Goal: Check status: Check status

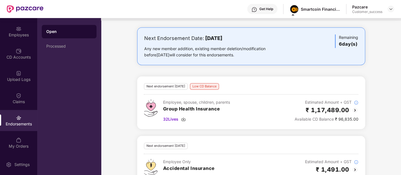
scroll to position [331, 0]
click at [353, 107] on img at bounding box center [355, 110] width 7 height 7
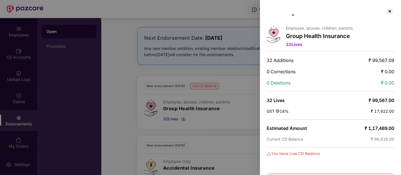
scroll to position [0, 0]
click at [229, 94] on div at bounding box center [200, 87] width 401 height 175
click at [392, 10] on div at bounding box center [389, 10] width 9 height 9
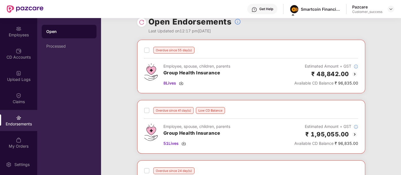
scroll to position [0, 0]
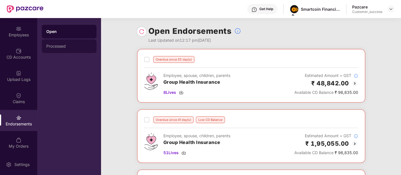
click at [60, 42] on div "Processed" at bounding box center [69, 46] width 55 height 14
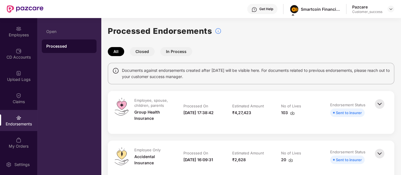
click at [172, 47] on button "In Process" at bounding box center [176, 51] width 32 height 9
click at [139, 49] on button "Closed" at bounding box center [142, 51] width 25 height 9
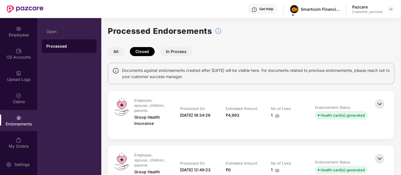
click at [276, 113] on img at bounding box center [277, 115] width 5 height 5
click at [120, 51] on button "All" at bounding box center [116, 51] width 16 height 9
click at [71, 29] on div "Open" at bounding box center [69, 31] width 46 height 5
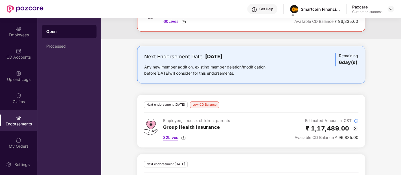
scroll to position [313, 0]
click at [185, 135] on img at bounding box center [183, 137] width 5 height 5
